Goal: Navigation & Orientation: Find specific page/section

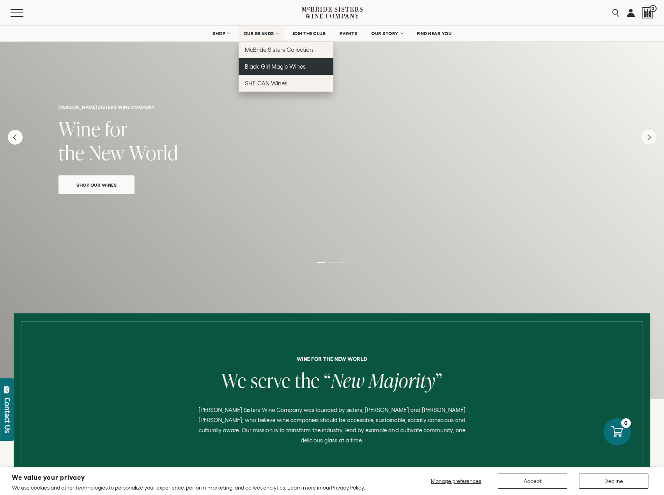
click at [270, 69] on span "Black Girl Magic Wines" at bounding box center [275, 66] width 61 height 7
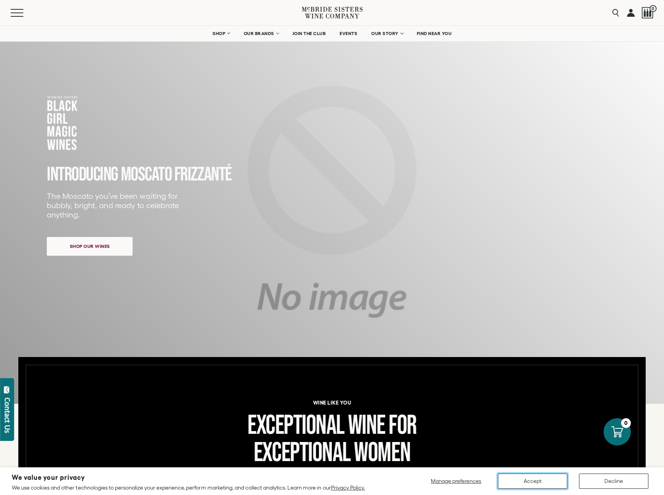
click at [551, 481] on button "Accept" at bounding box center [532, 481] width 69 height 15
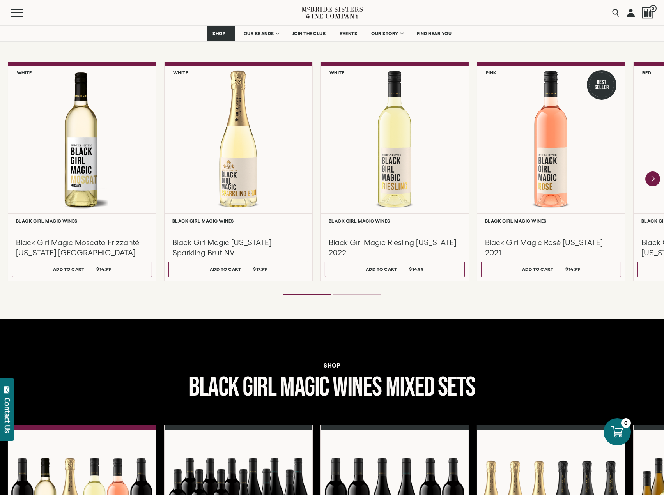
scroll to position [663, 0]
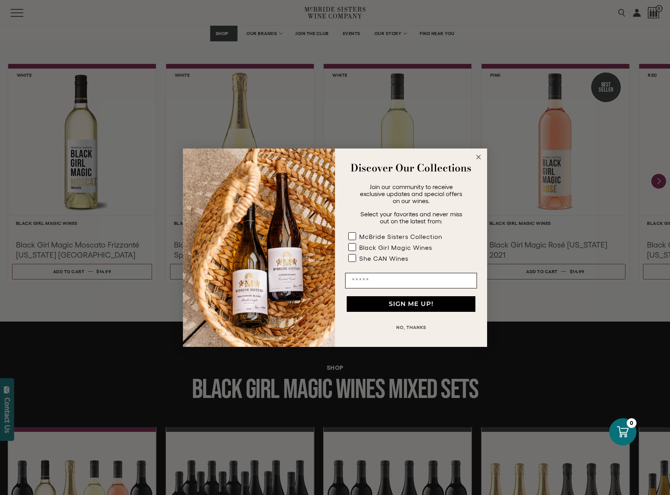
click at [478, 157] on icon "Close dialog" at bounding box center [479, 157] width 4 height 4
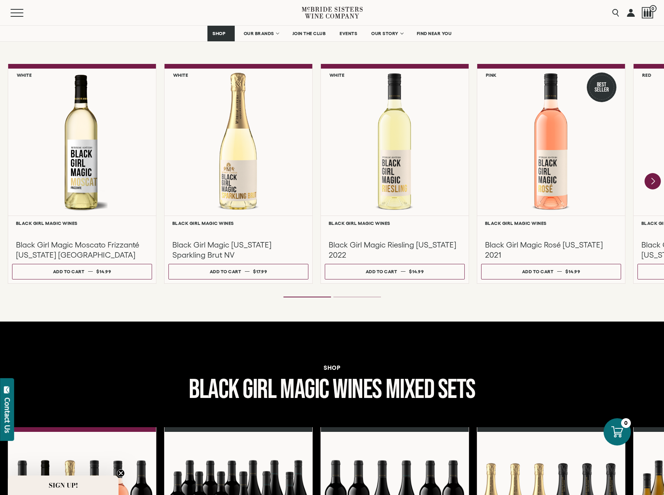
click at [657, 181] on icon "Next" at bounding box center [653, 181] width 16 height 16
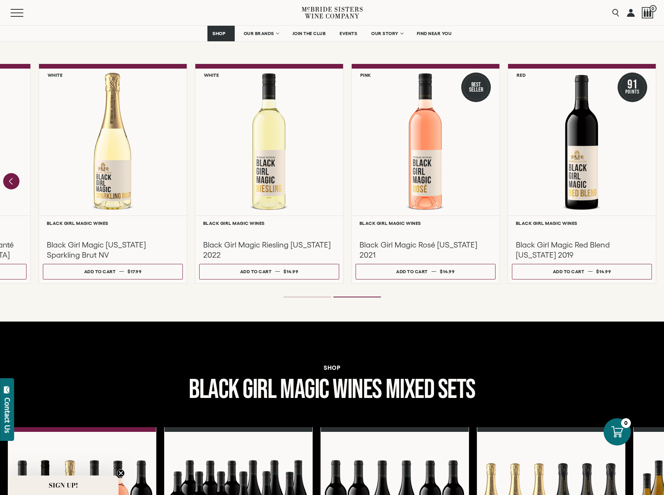
click at [9, 185] on icon "Previous" at bounding box center [11, 181] width 16 height 16
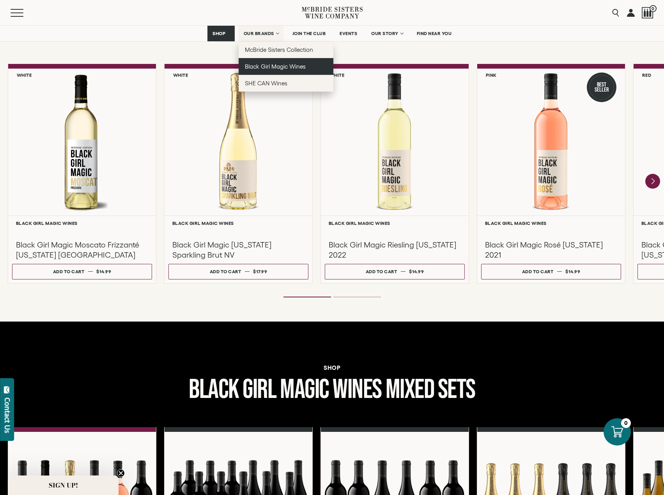
click at [263, 61] on link "Black Girl Magic Wines" at bounding box center [286, 66] width 95 height 17
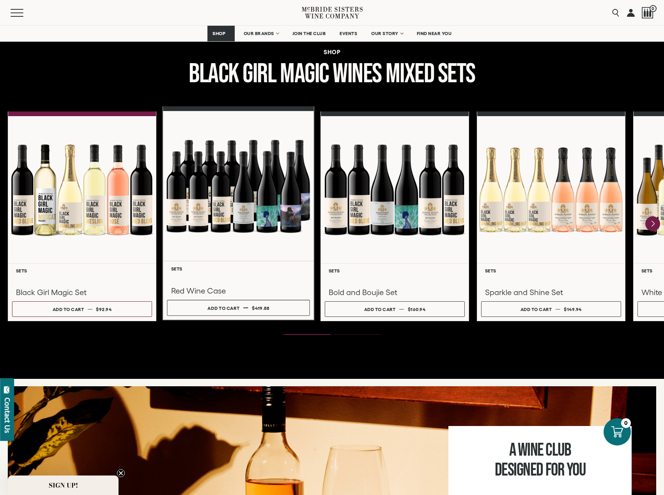
scroll to position [975, 0]
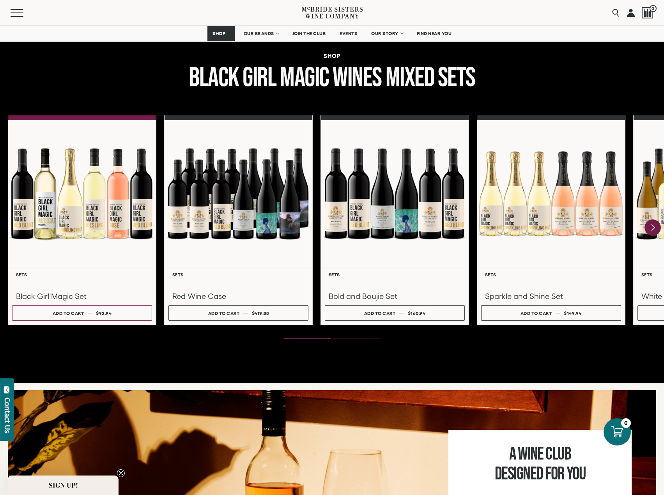
click at [656, 227] on icon "Next" at bounding box center [653, 228] width 16 height 16
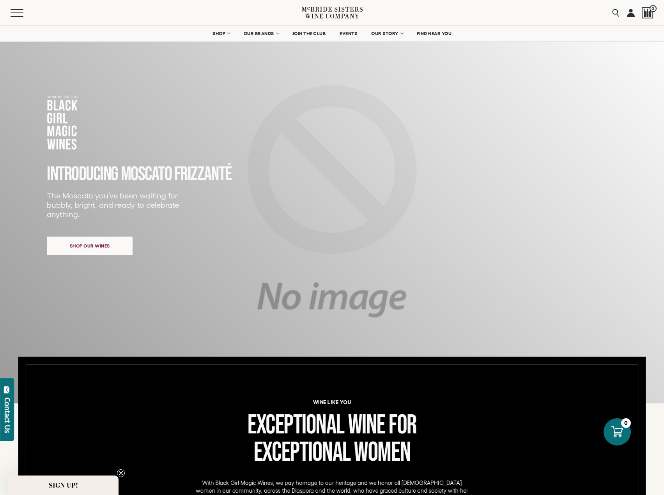
scroll to position [0, 0]
